Goal: Task Accomplishment & Management: Manage account settings

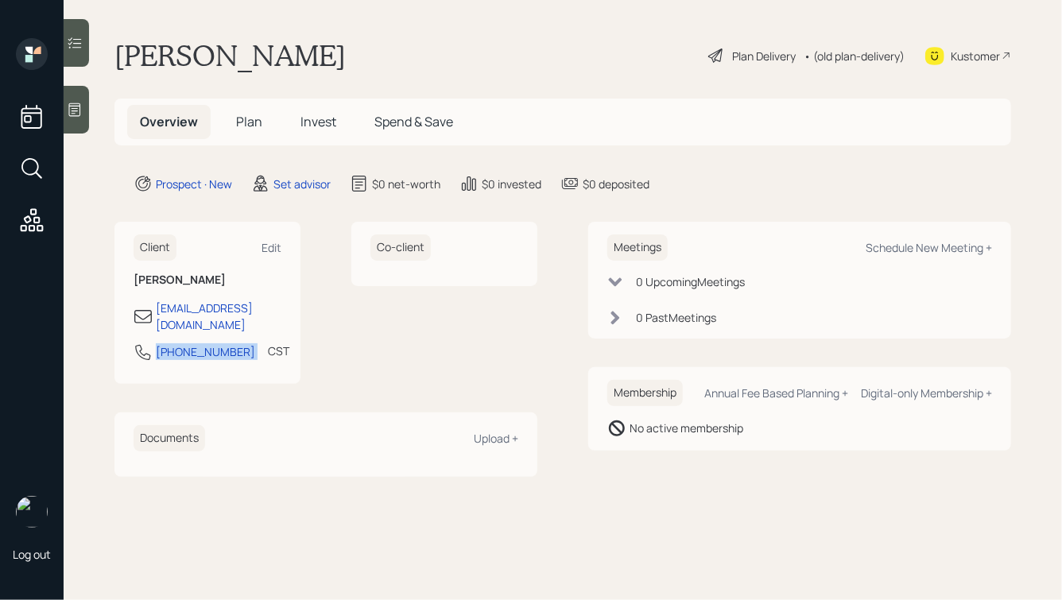
drag, startPoint x: 238, startPoint y: 335, endPoint x: 126, endPoint y: 334, distance: 111.3
click at [126, 334] on div "Client Edit Charlena Steward charlenapsteward@gmail.com 504-451-8363 CST Curren…" at bounding box center [207, 303] width 186 height 162
copy div "504-451-8363"
click at [894, 245] on div "Schedule New Meeting +" at bounding box center [929, 247] width 126 height 15
select select "round-robin"
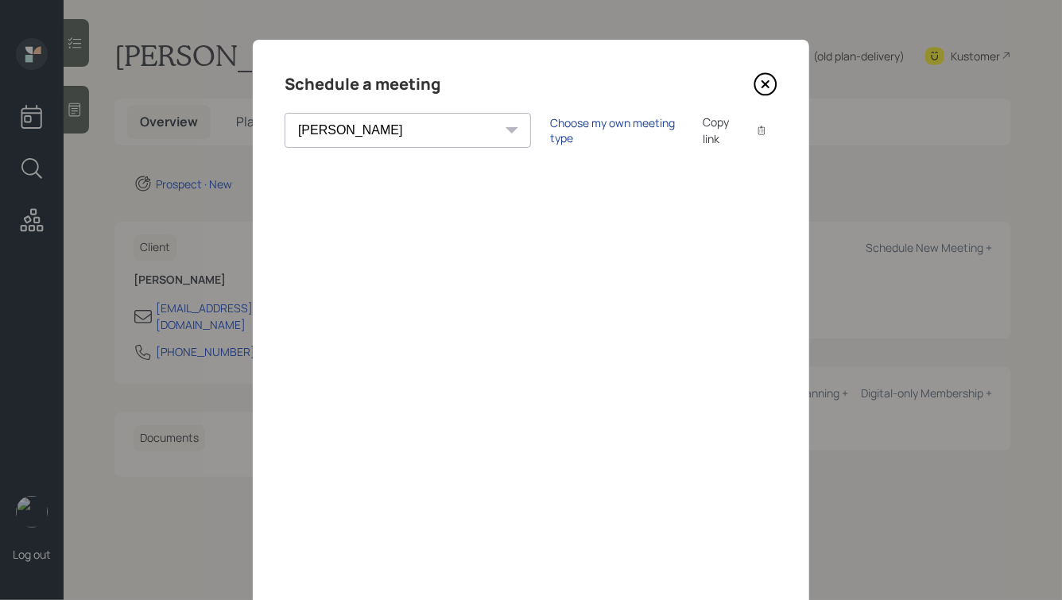
click at [550, 134] on div "Choose my own meeting type" at bounding box center [617, 130] width 134 height 30
click at [761, 85] on icon at bounding box center [765, 84] width 24 height 24
